Goal: Task Accomplishment & Management: Manage account settings

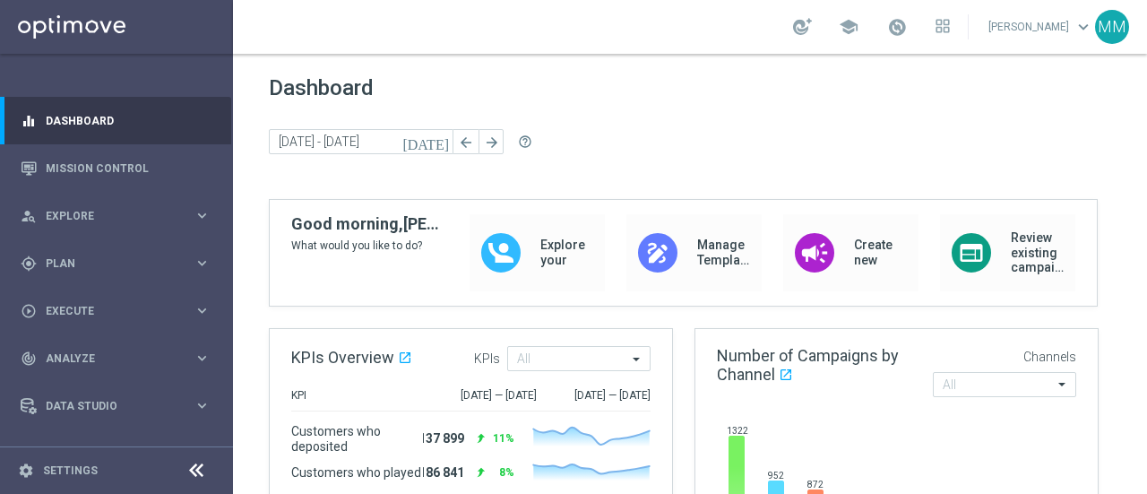
click at [26, 61] on sidenavbar "equalizer Dashboard Mission Control" at bounding box center [116, 247] width 233 height 494
click at [63, 255] on div "gps_fixed Plan" at bounding box center [107, 263] width 173 height 16
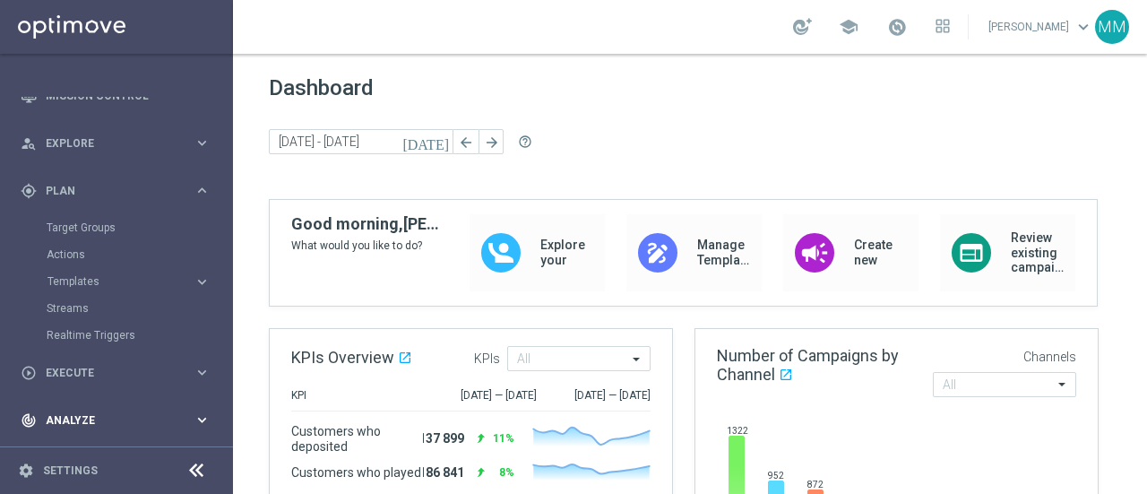
scroll to position [168, 0]
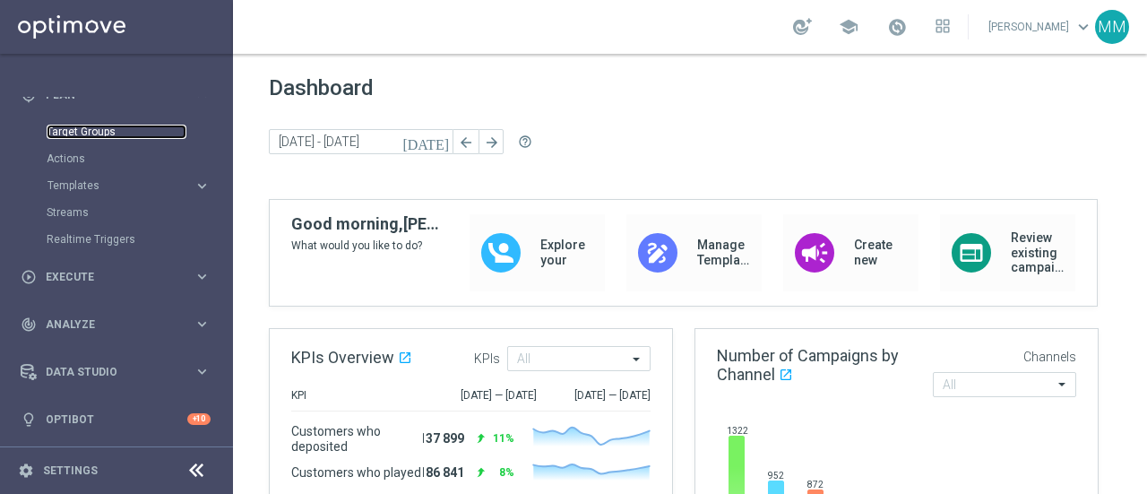
click at [100, 134] on link "Target Groups" at bounding box center [117, 132] width 140 height 14
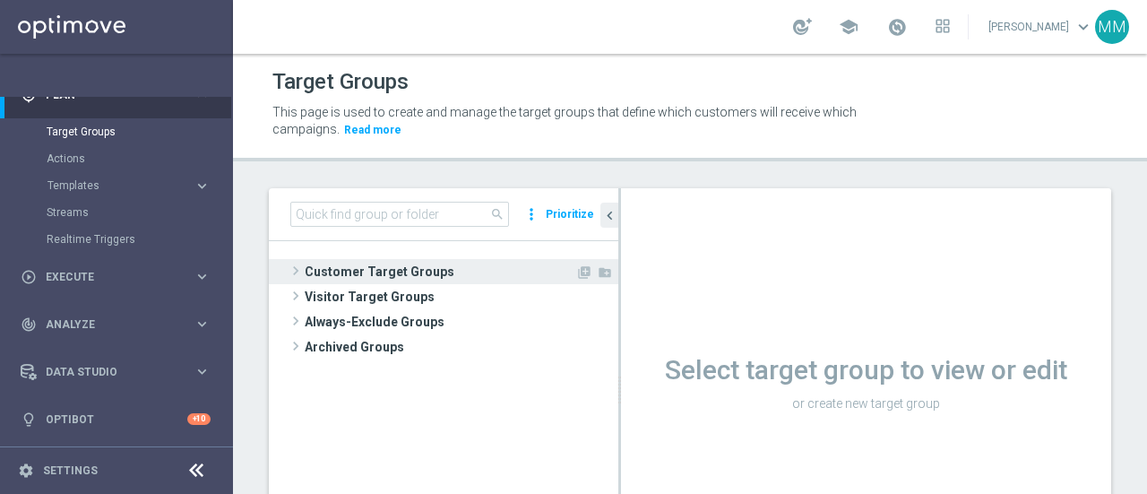
click at [394, 275] on span "Customer Target Groups" at bounding box center [440, 271] width 271 height 25
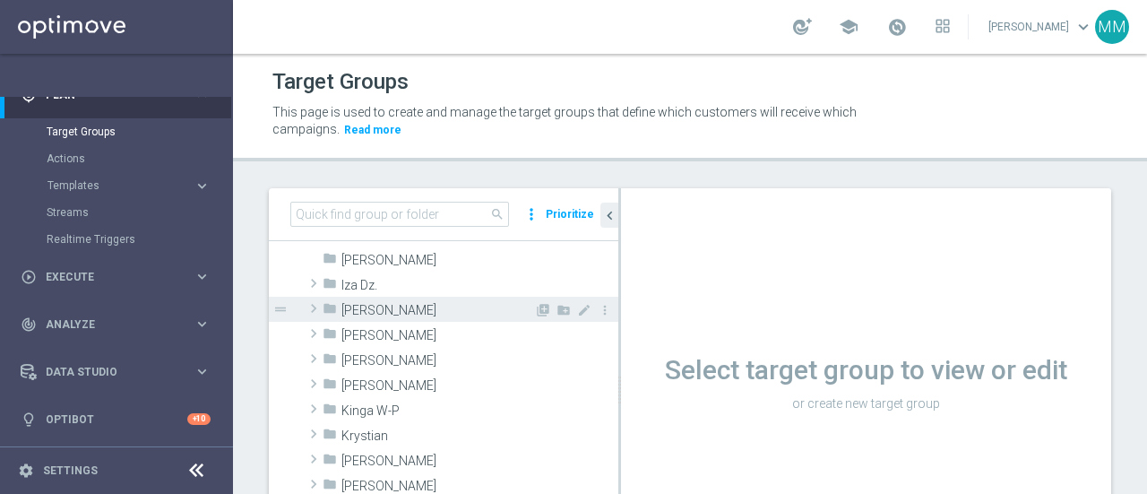
scroll to position [358, 0]
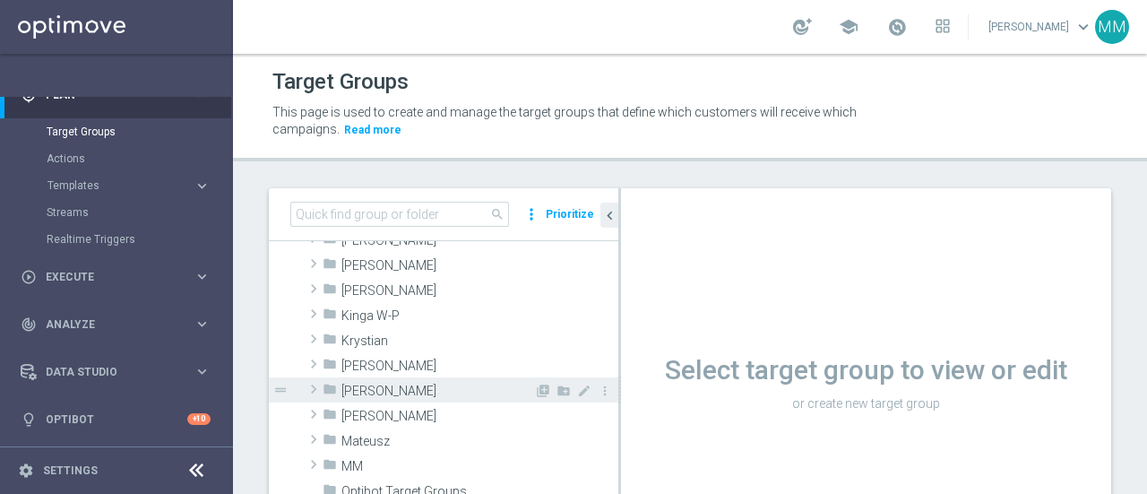
click at [385, 392] on span "[PERSON_NAME]" at bounding box center [437, 390] width 193 height 15
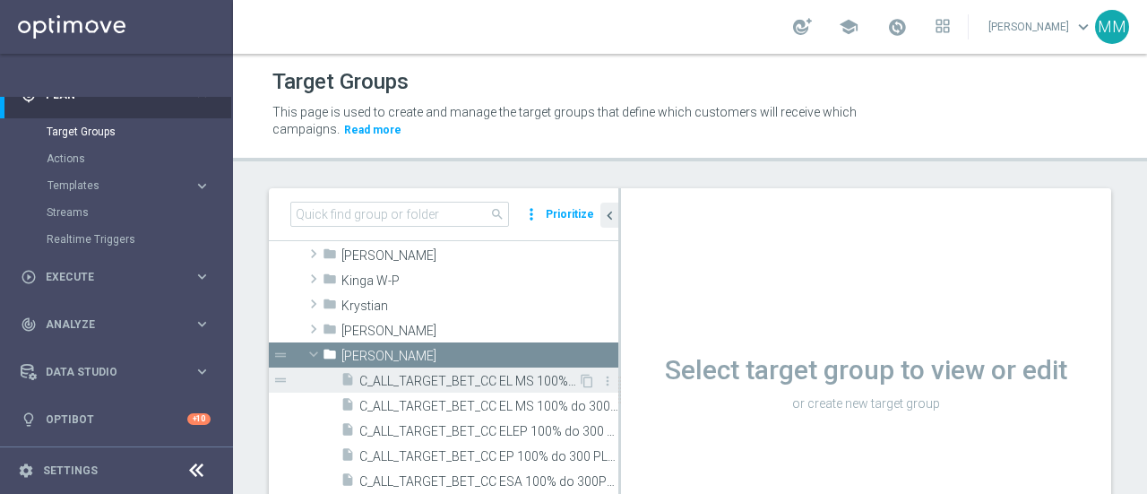
scroll to position [448, 0]
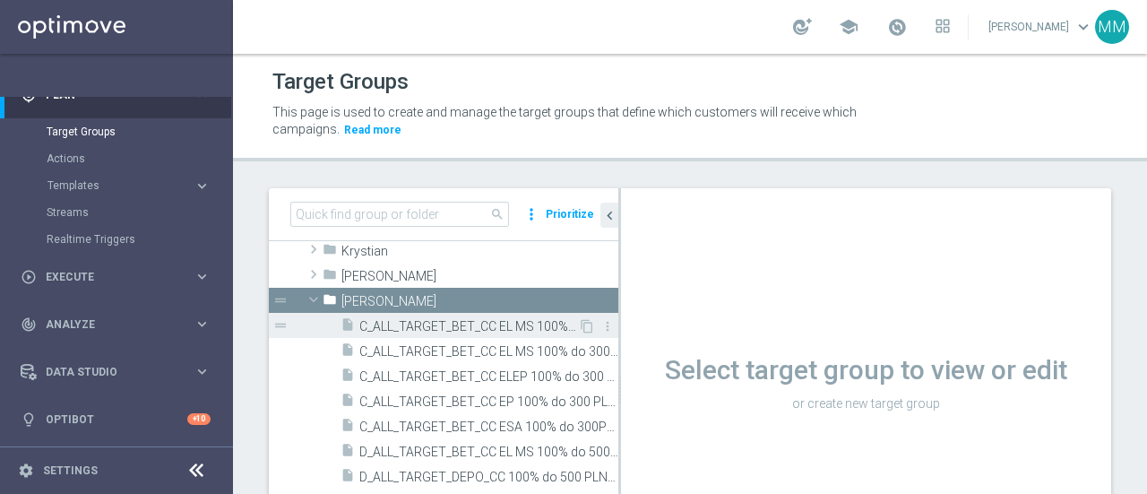
click at [450, 331] on span "C_ALL_TARGET_BET_CC EL MS 100% do 300 PLN CZW SMS_020925" at bounding box center [468, 326] width 219 height 15
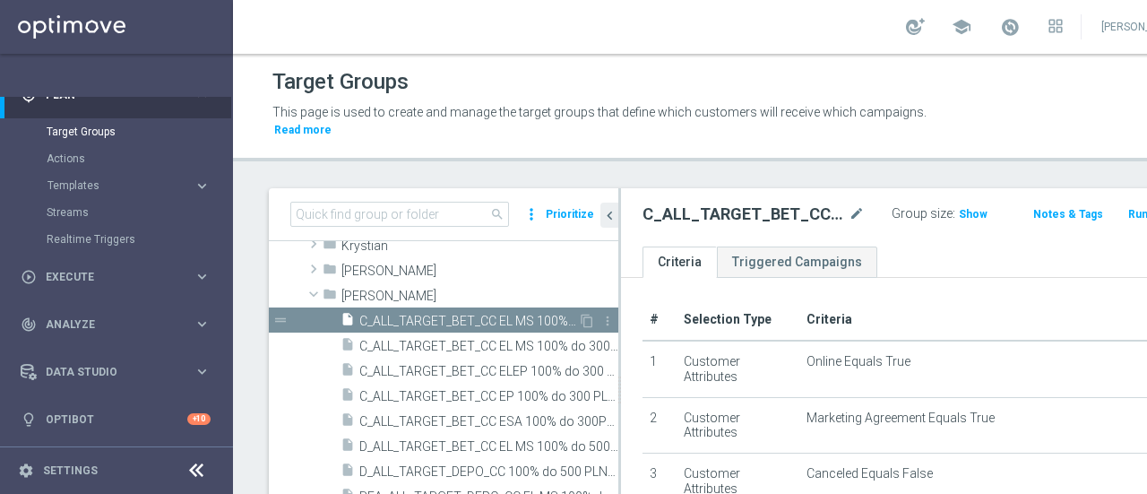
scroll to position [538, 0]
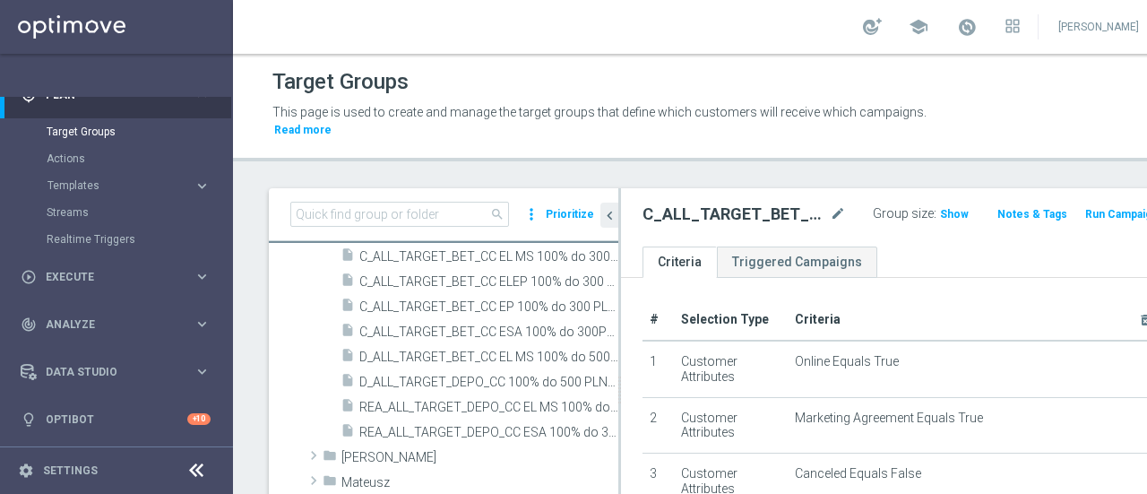
click at [766, 6] on div "school [PERSON_NAME] keyboard_arrow_down MM" at bounding box center [725, 27] width 984 height 54
